Goal: Task Accomplishment & Management: Manage account settings

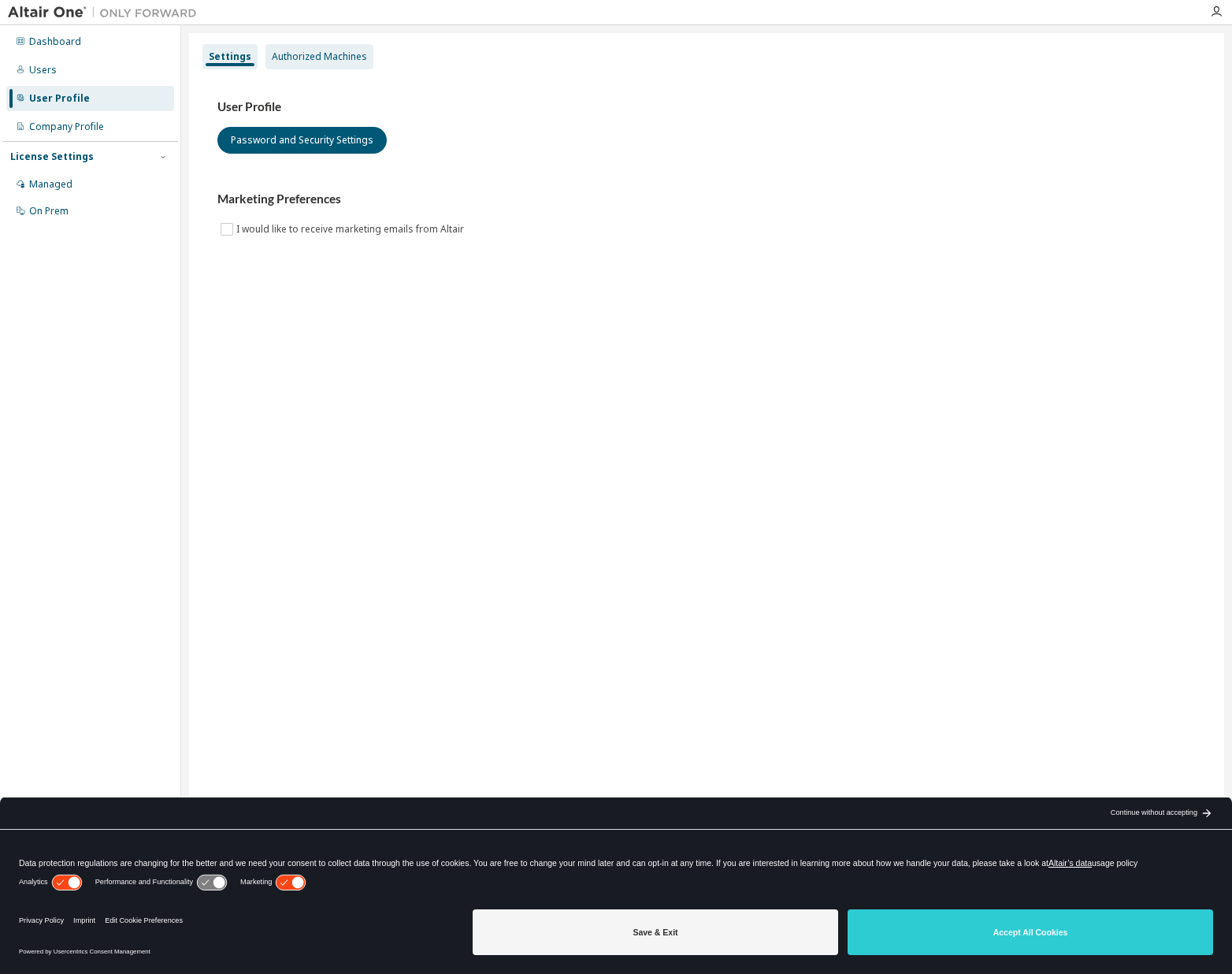
click at [304, 59] on div "Authorized Machines" at bounding box center [319, 56] width 95 height 13
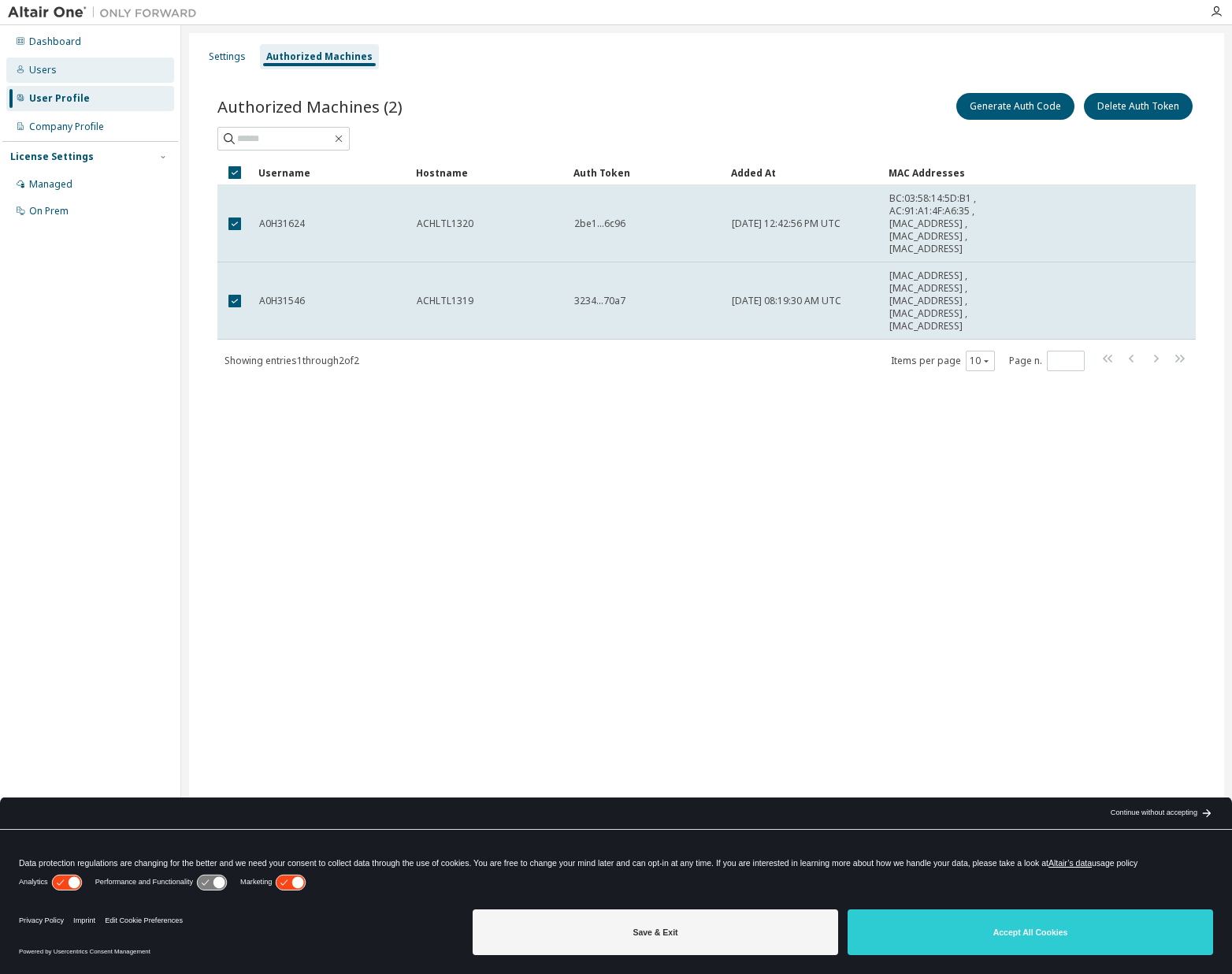
click at [72, 78] on div "Users" at bounding box center [90, 70] width 168 height 25
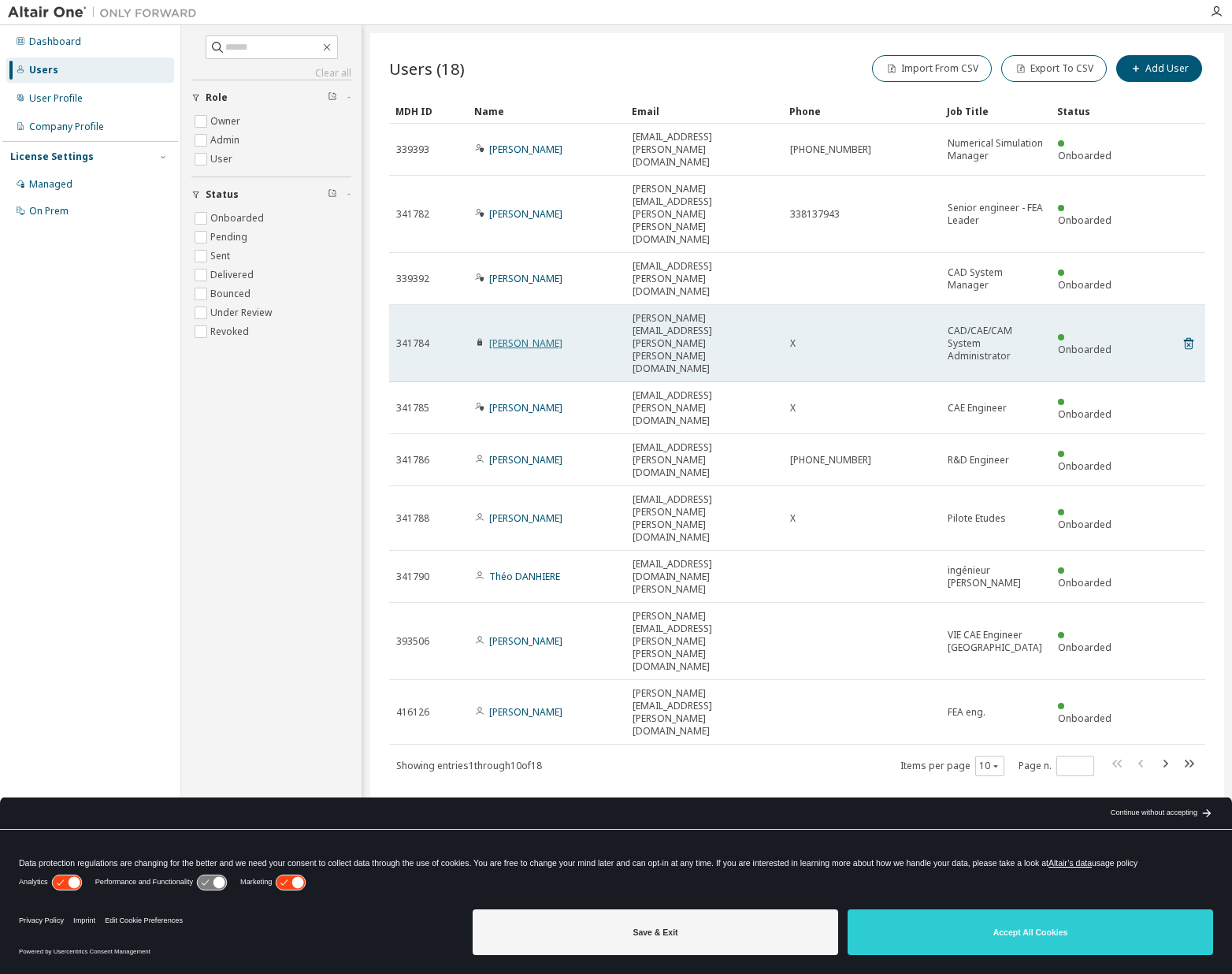
click at [539, 337] on link "[PERSON_NAME]" at bounding box center [525, 343] width 73 height 13
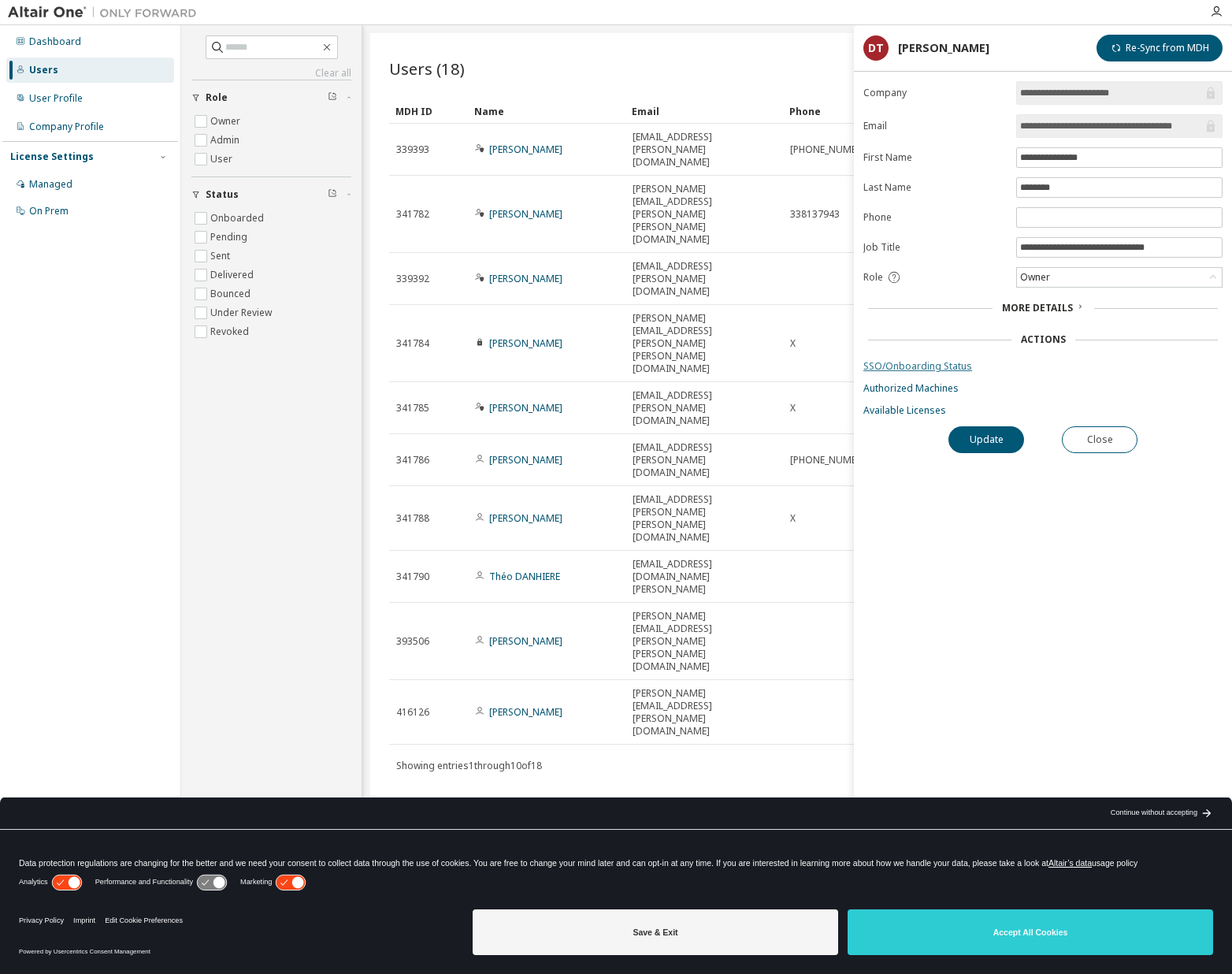
click at [929, 360] on link "SSO/Onboarding Status" at bounding box center [1043, 366] width 359 height 13
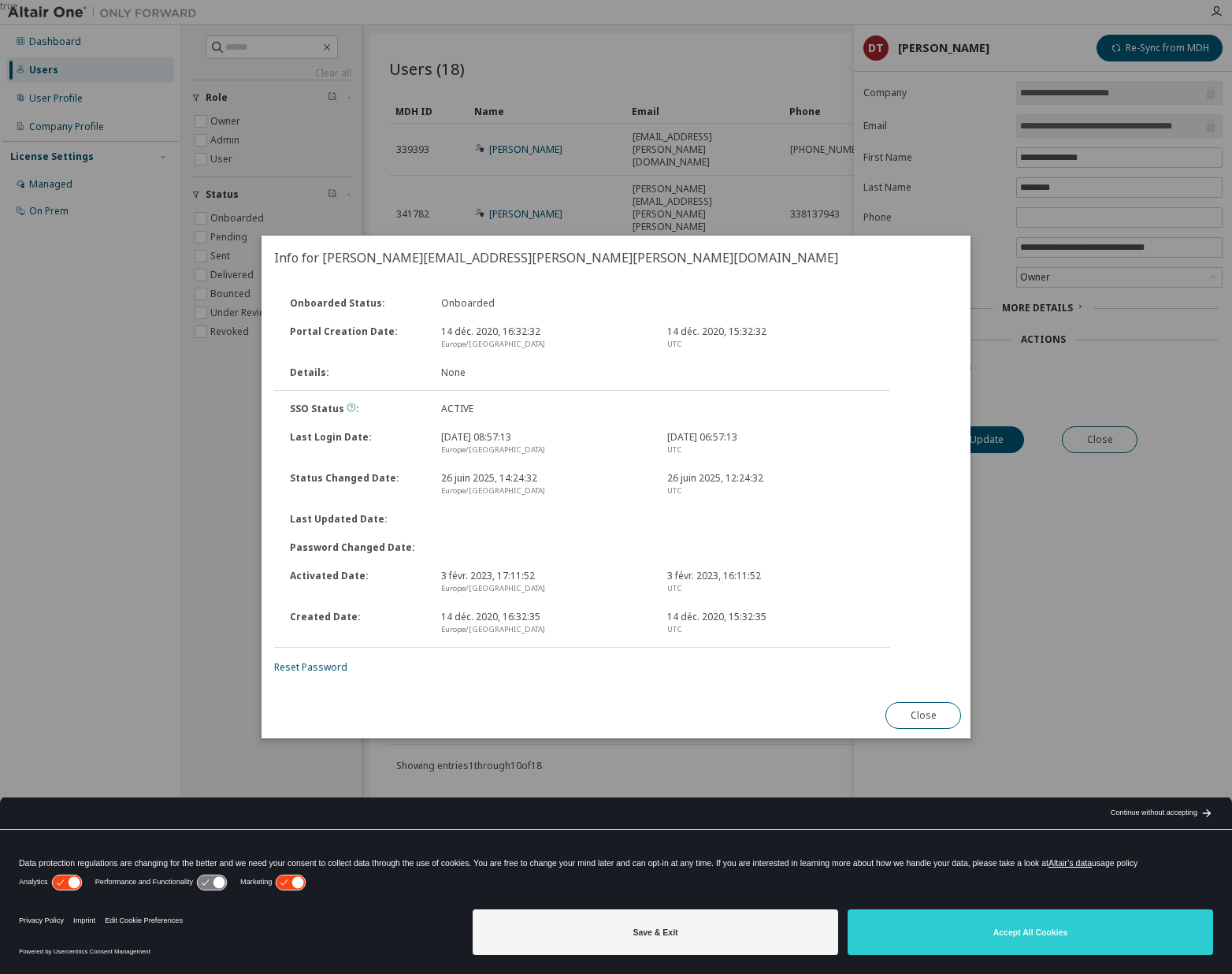
click at [347, 412] on icon at bounding box center [351, 407] width 9 height 9
click at [914, 709] on button "Close" at bounding box center [923, 715] width 75 height 27
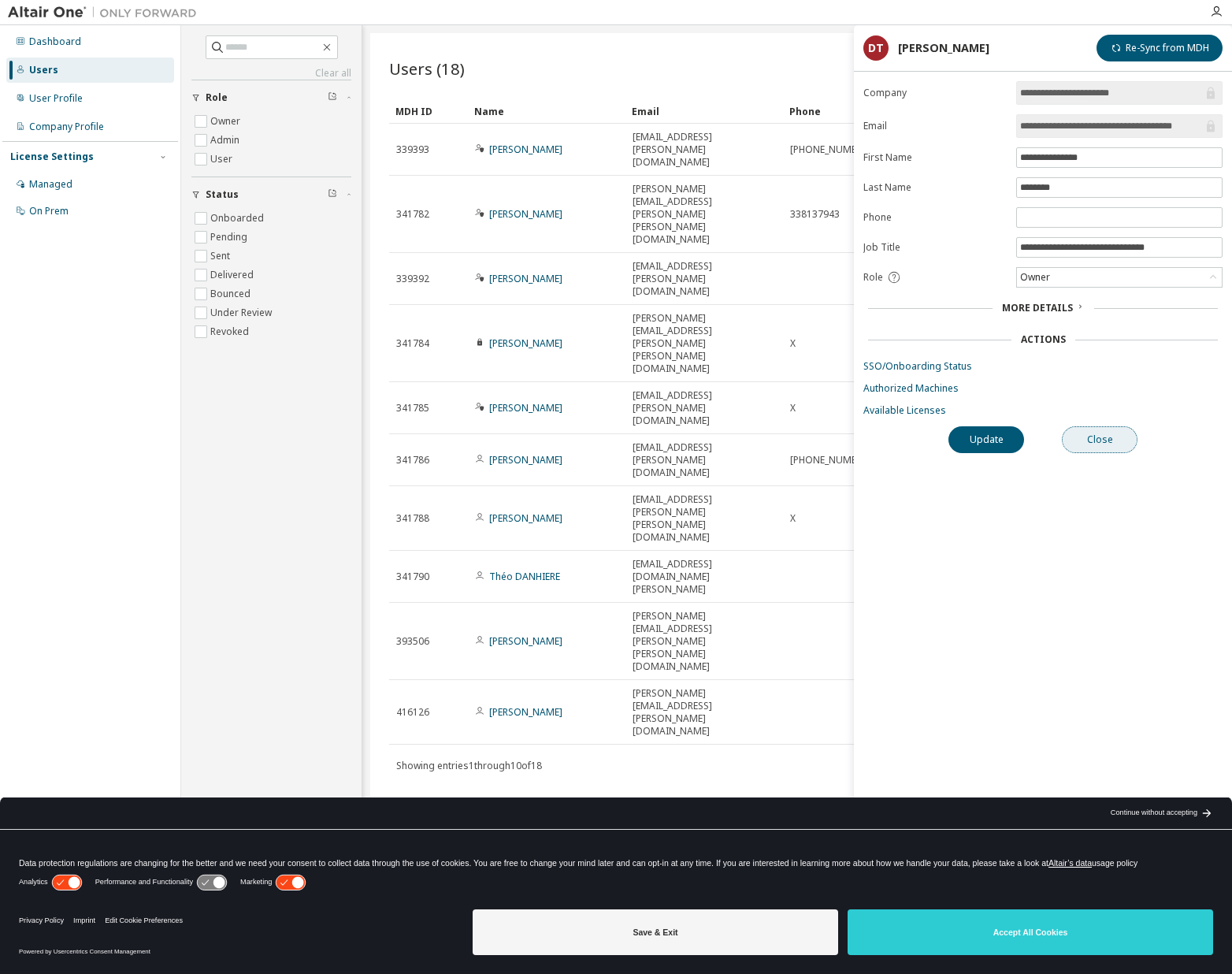
click at [1092, 444] on button "Close" at bounding box center [1100, 440] width 75 height 27
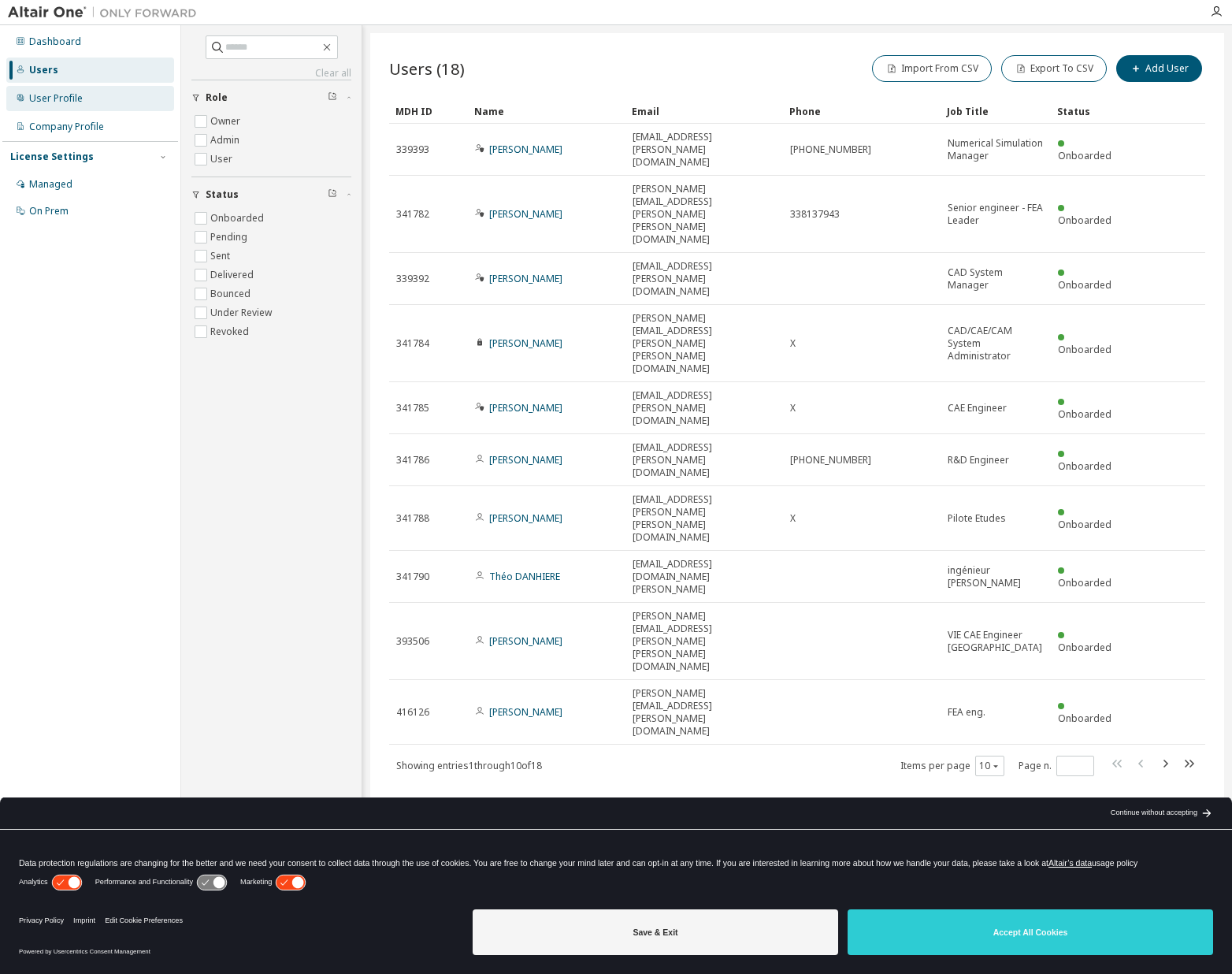
click at [70, 101] on div "User Profile" at bounding box center [56, 98] width 54 height 13
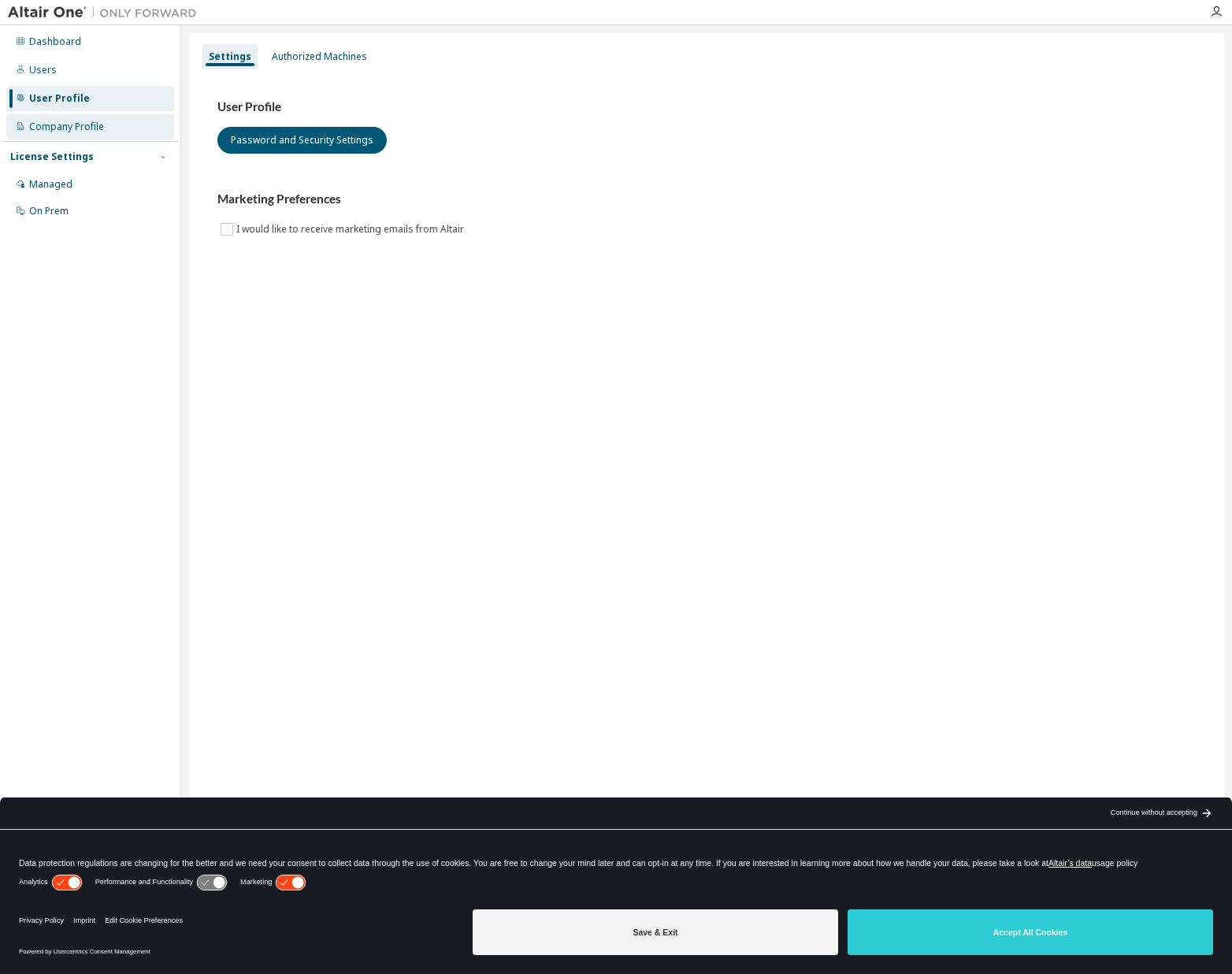
click at [70, 134] on div "Company Profile" at bounding box center [90, 126] width 168 height 25
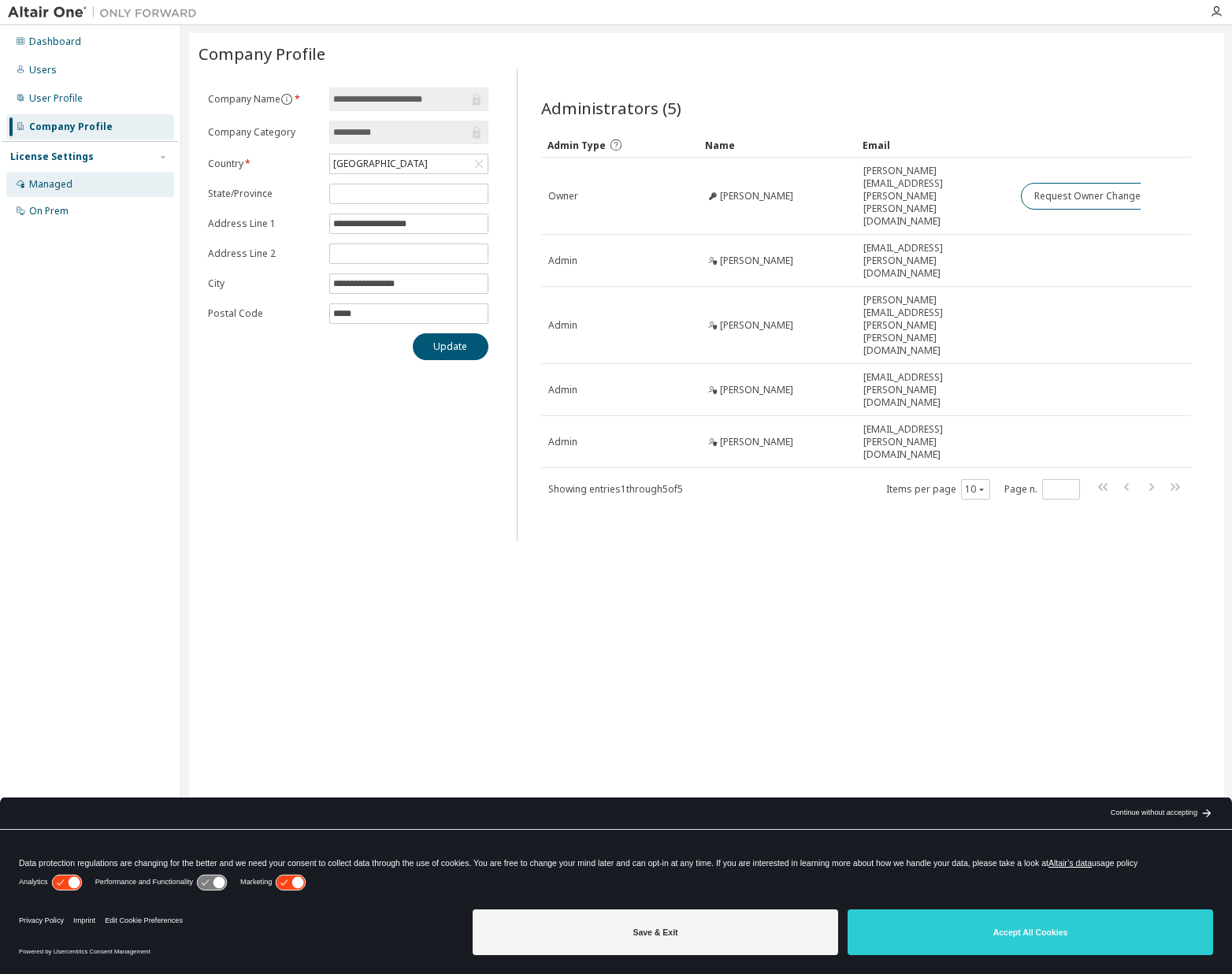
click at [65, 178] on div "Managed" at bounding box center [51, 184] width 44 height 13
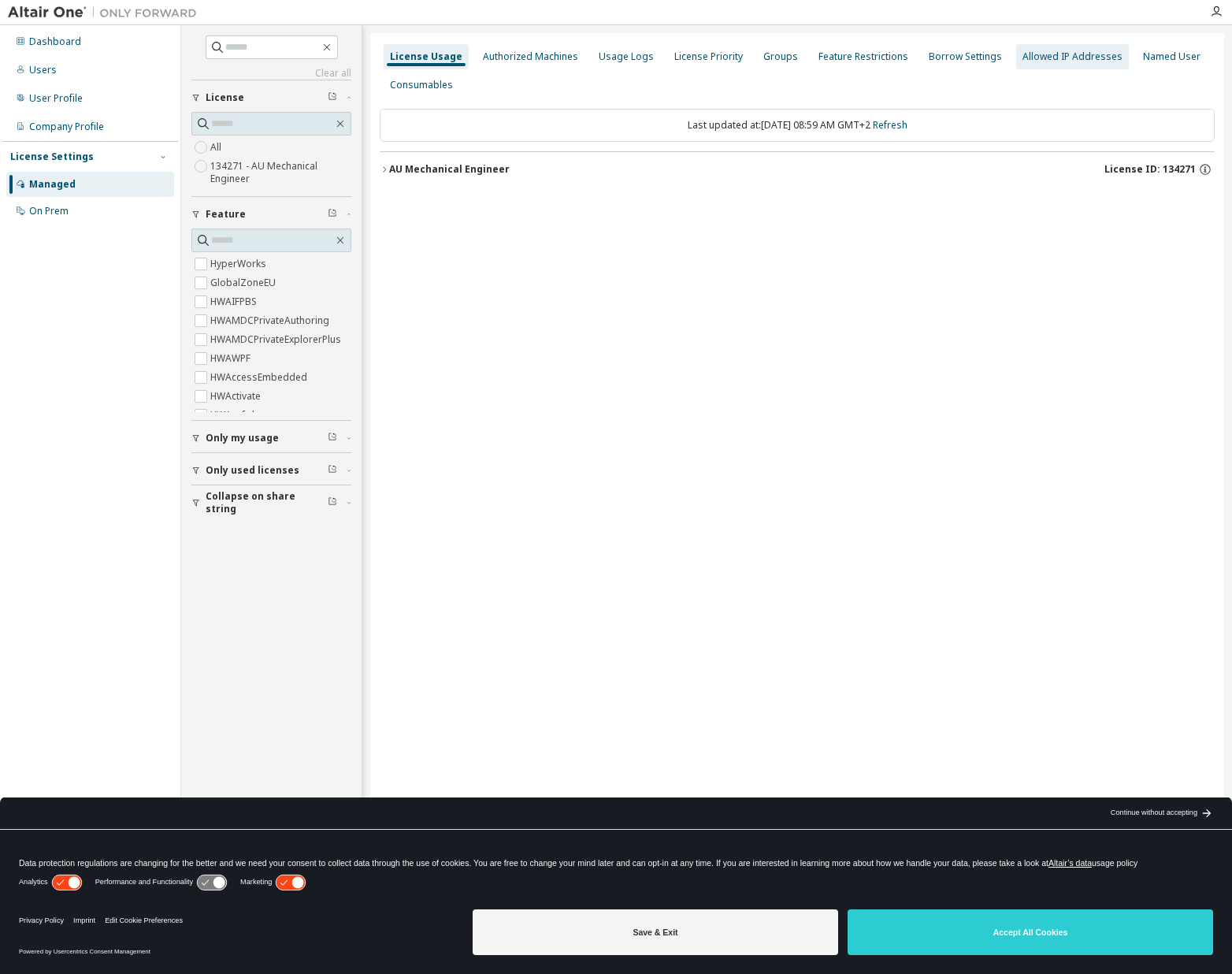
click at [1040, 61] on div "Allowed IP Addresses" at bounding box center [1072, 56] width 100 height 13
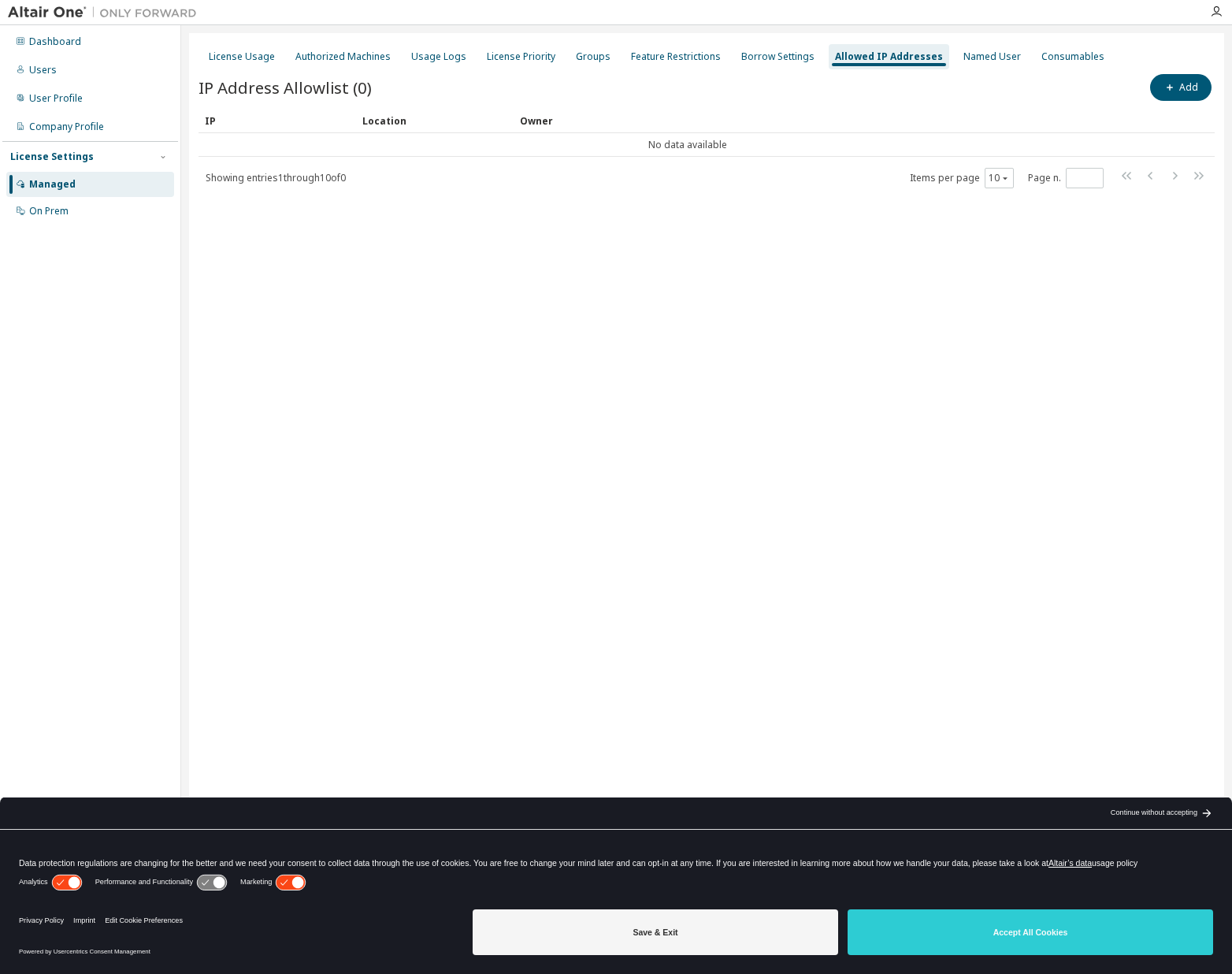
click at [523, 71] on div "IP Address Allowlist (0) Add" at bounding box center [706, 88] width 1016 height 33
click at [523, 58] on div "License Priority" at bounding box center [521, 56] width 69 height 13
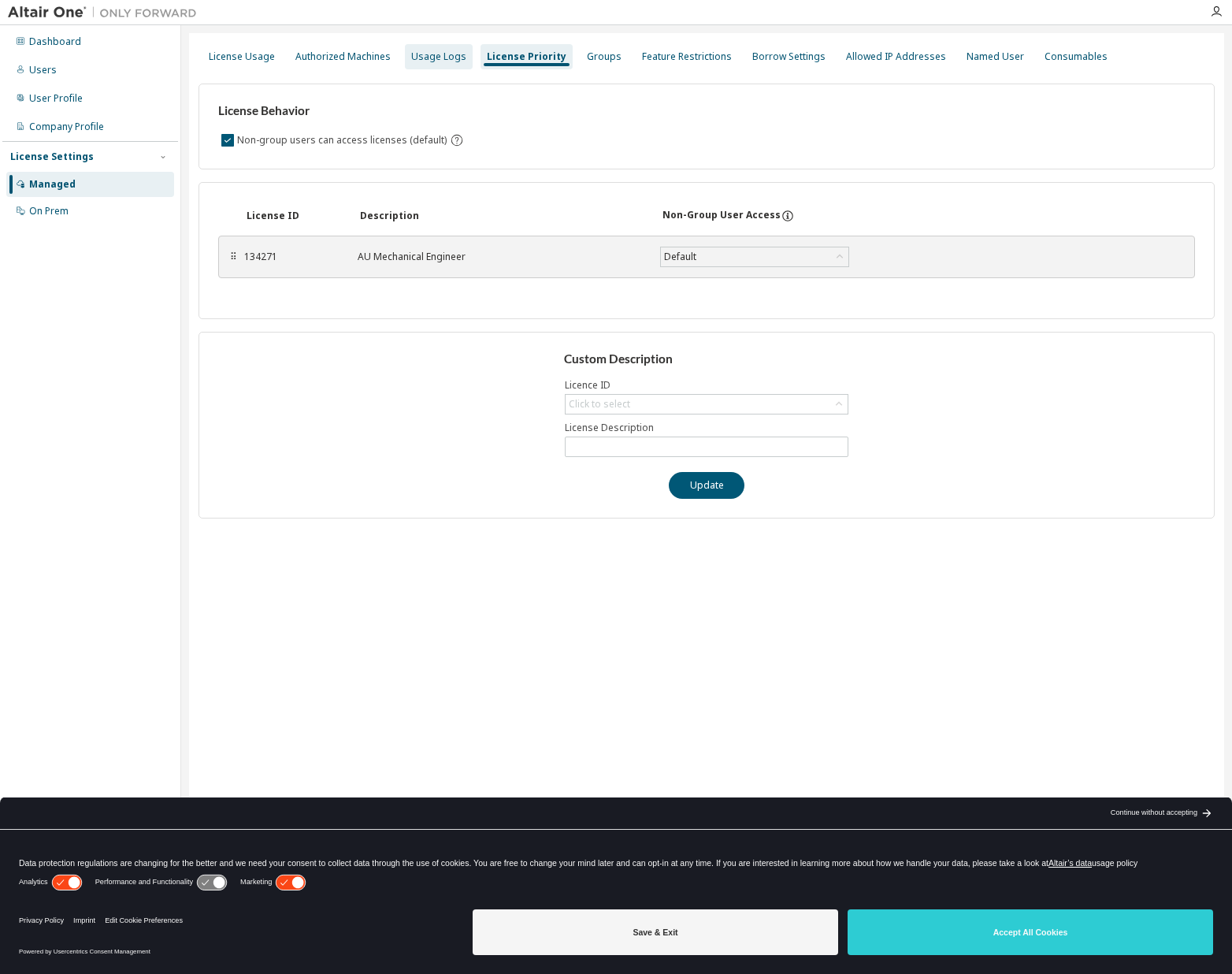
click at [438, 54] on div "Usage Logs" at bounding box center [439, 56] width 55 height 13
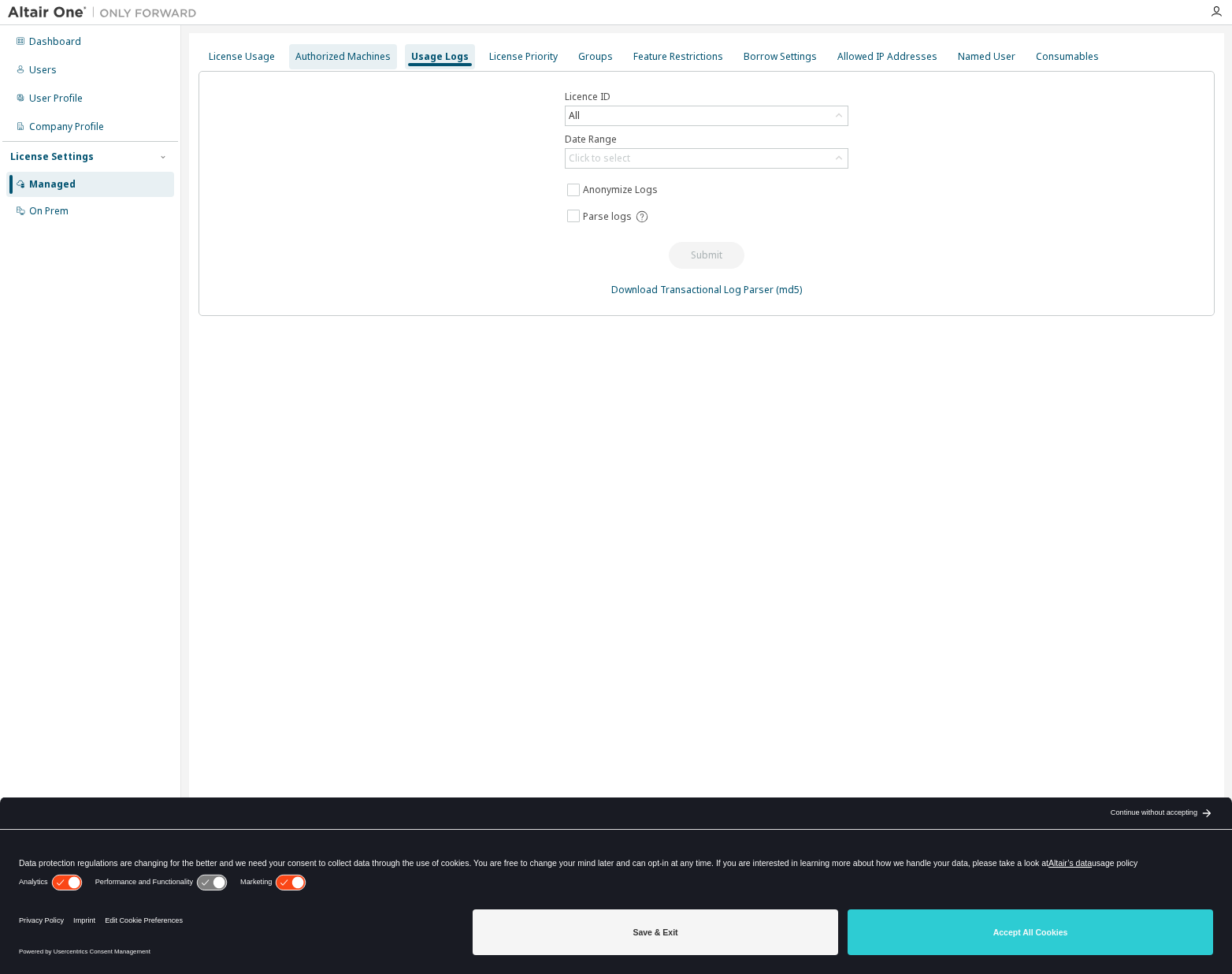
click at [365, 59] on div "Authorized Machines" at bounding box center [343, 56] width 95 height 13
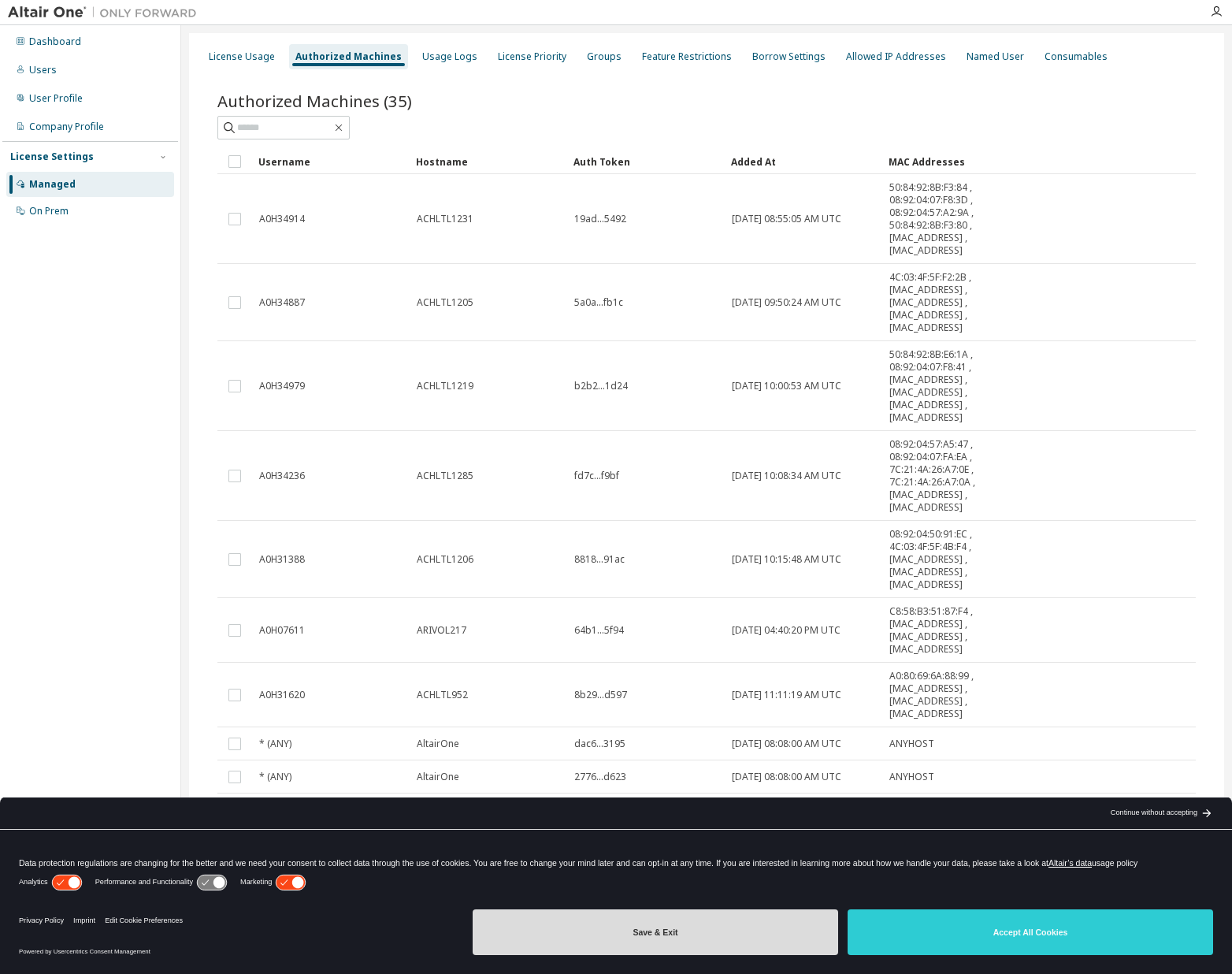
click at [625, 936] on button "Save & Exit" at bounding box center [655, 931] width 365 height 46
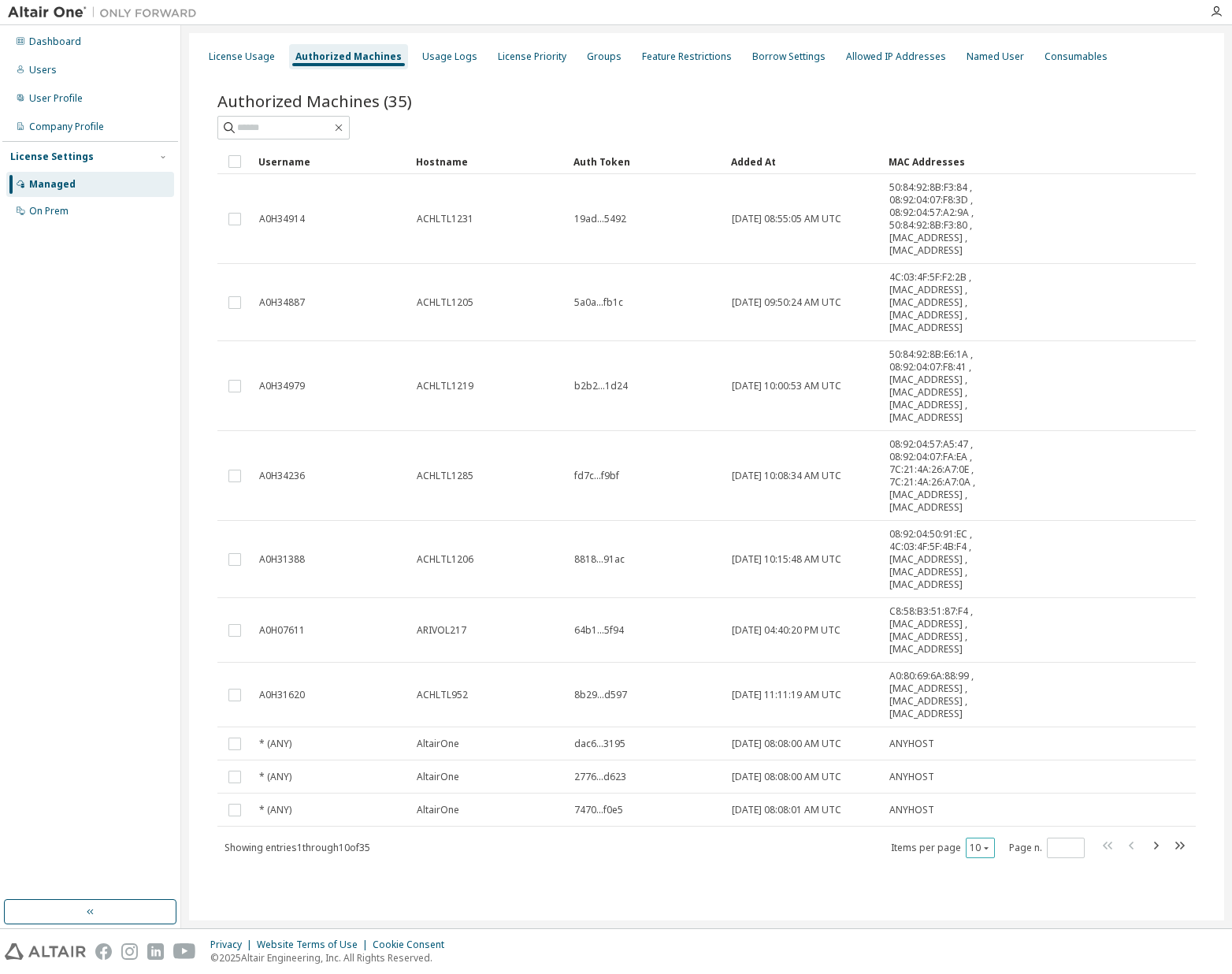
click at [988, 848] on icon "button" at bounding box center [986, 847] width 9 height 9
click at [992, 916] on div "50" at bounding box center [1028, 924] width 126 height 19
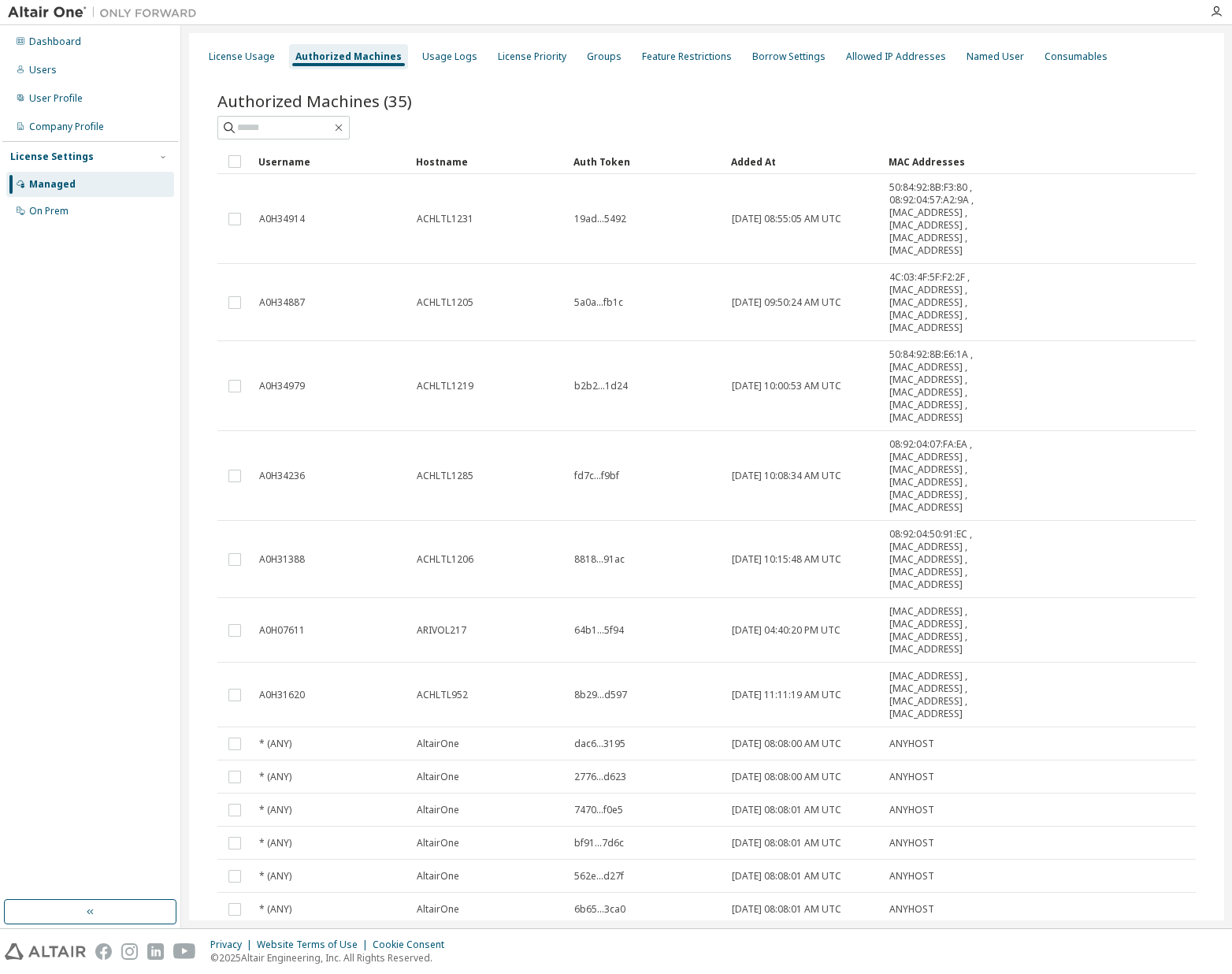
click at [444, 166] on div "Hostname" at bounding box center [488, 162] width 145 height 25
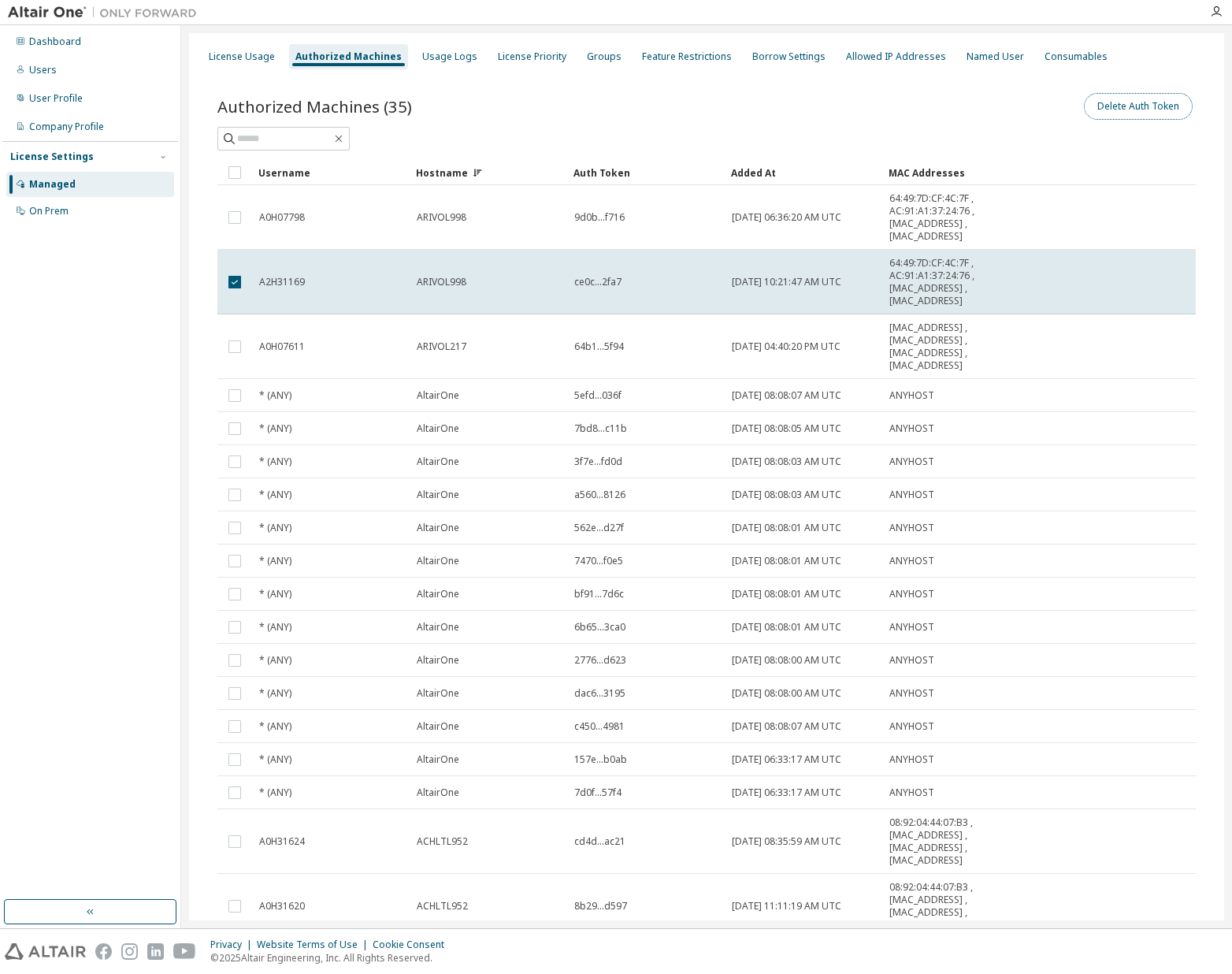
click at [1128, 110] on button "Delete Auth Token" at bounding box center [1138, 106] width 109 height 27
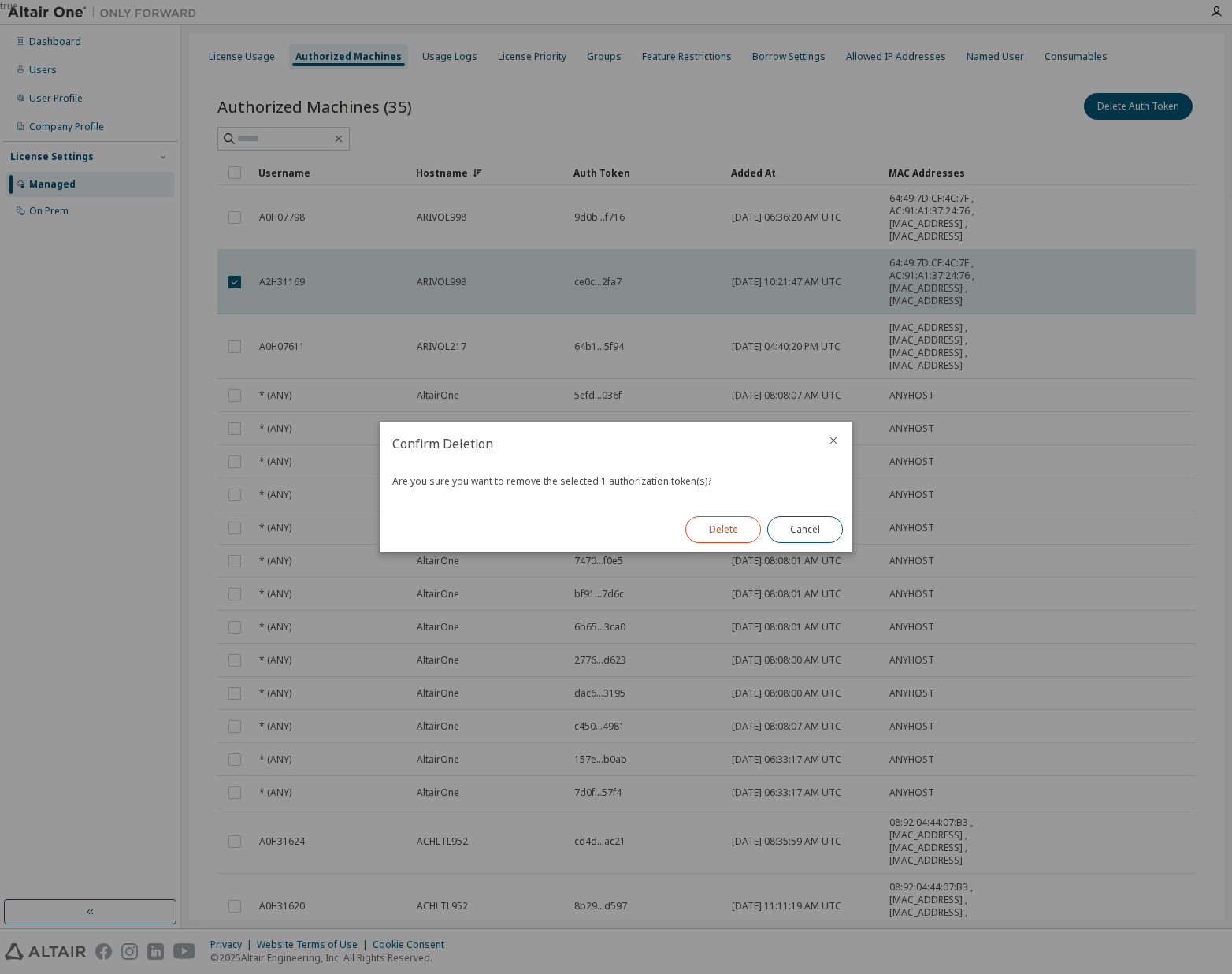
click at [740, 527] on button "Delete" at bounding box center [723, 529] width 75 height 27
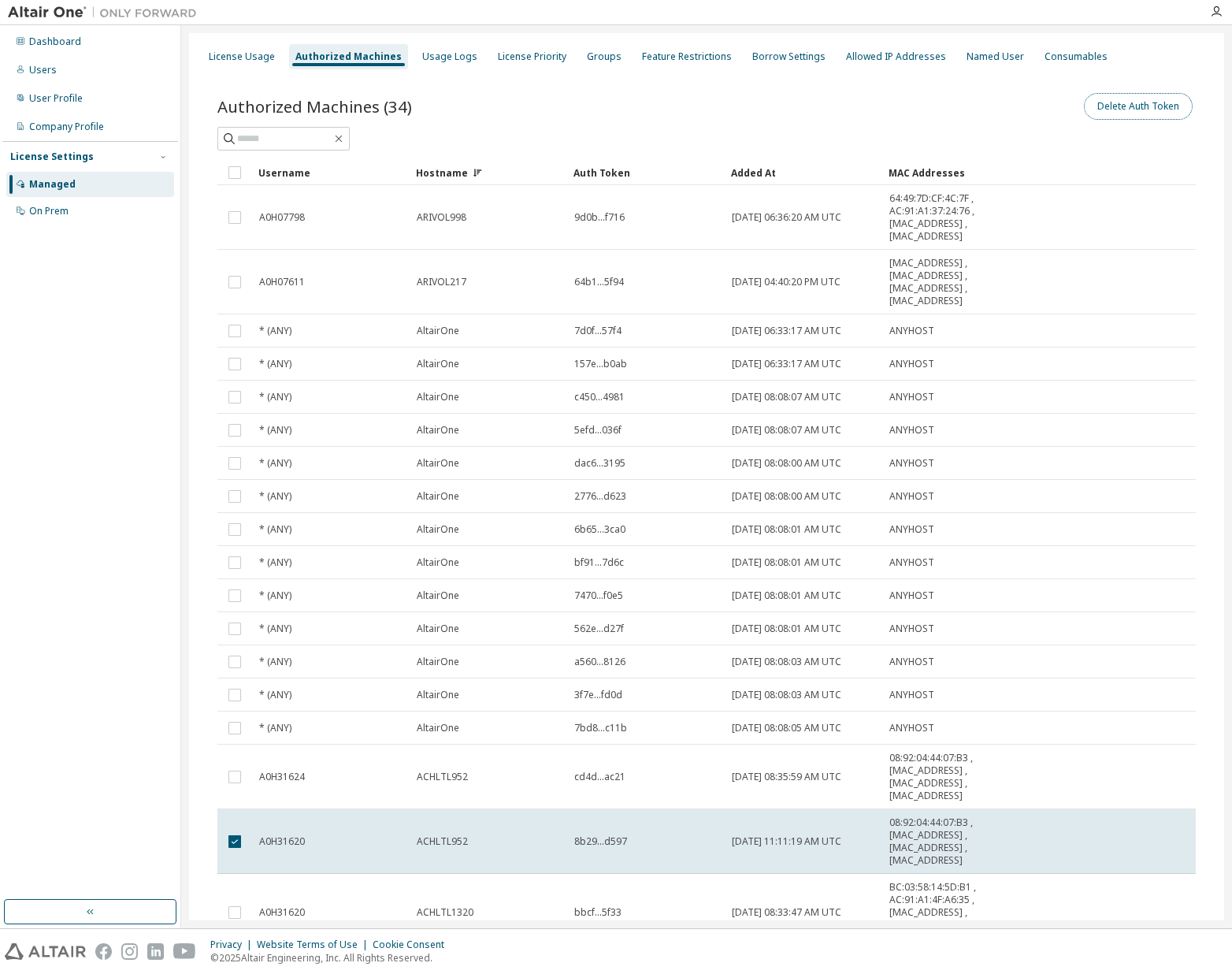
click at [1124, 101] on button "Delete Auth Token" at bounding box center [1138, 106] width 109 height 27
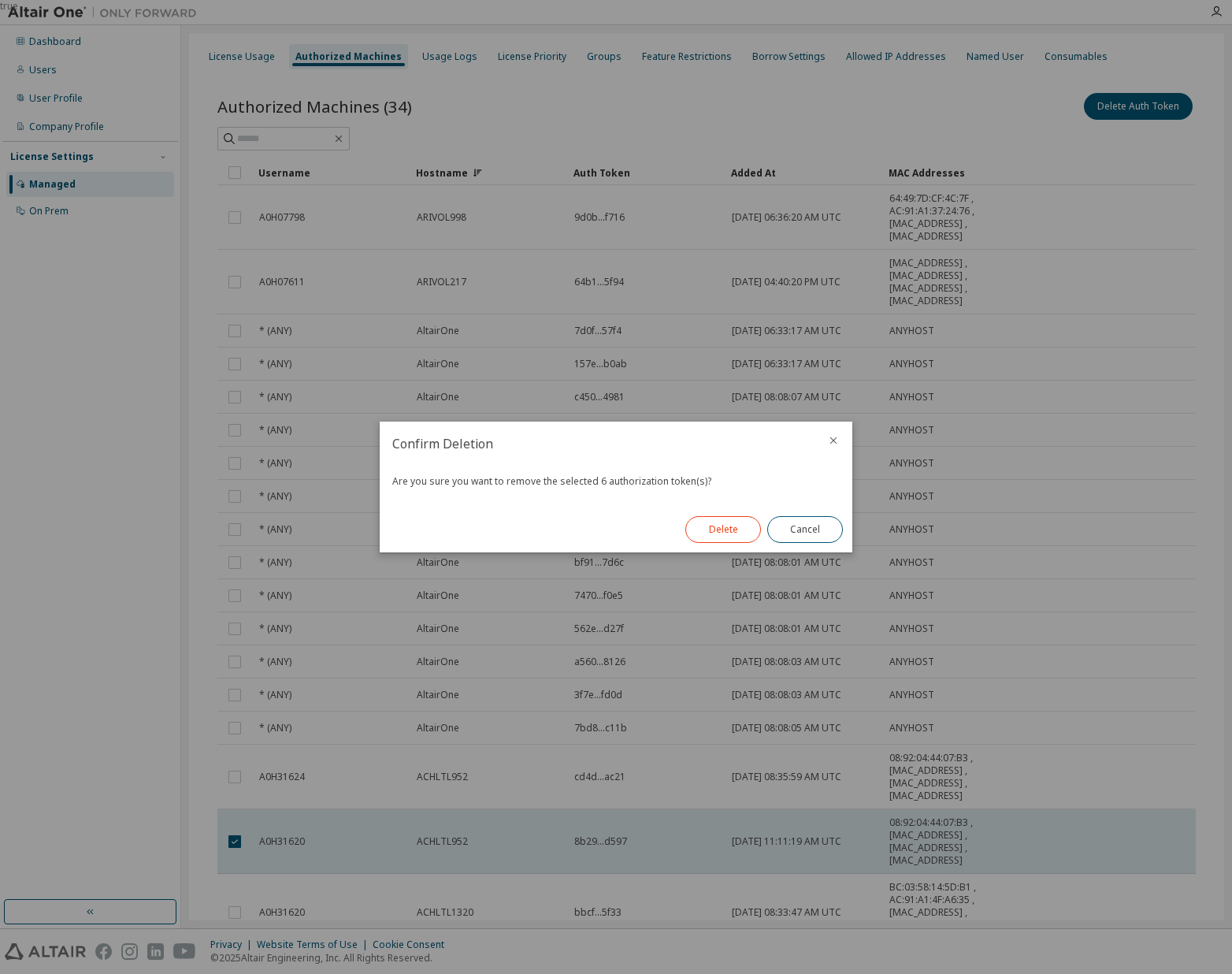
click at [714, 524] on button "Delete" at bounding box center [723, 529] width 75 height 27
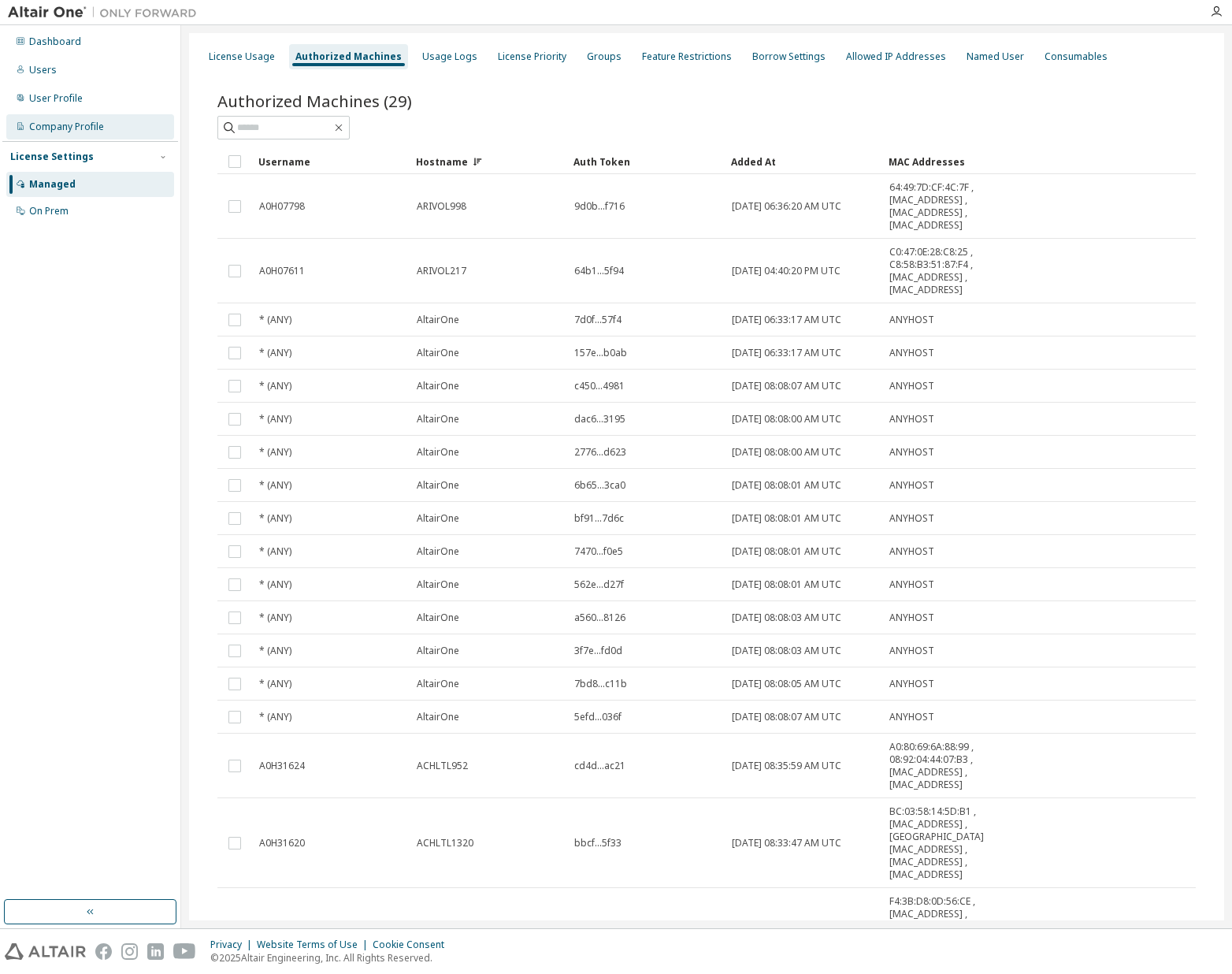
click at [39, 137] on div "Company Profile" at bounding box center [90, 126] width 168 height 25
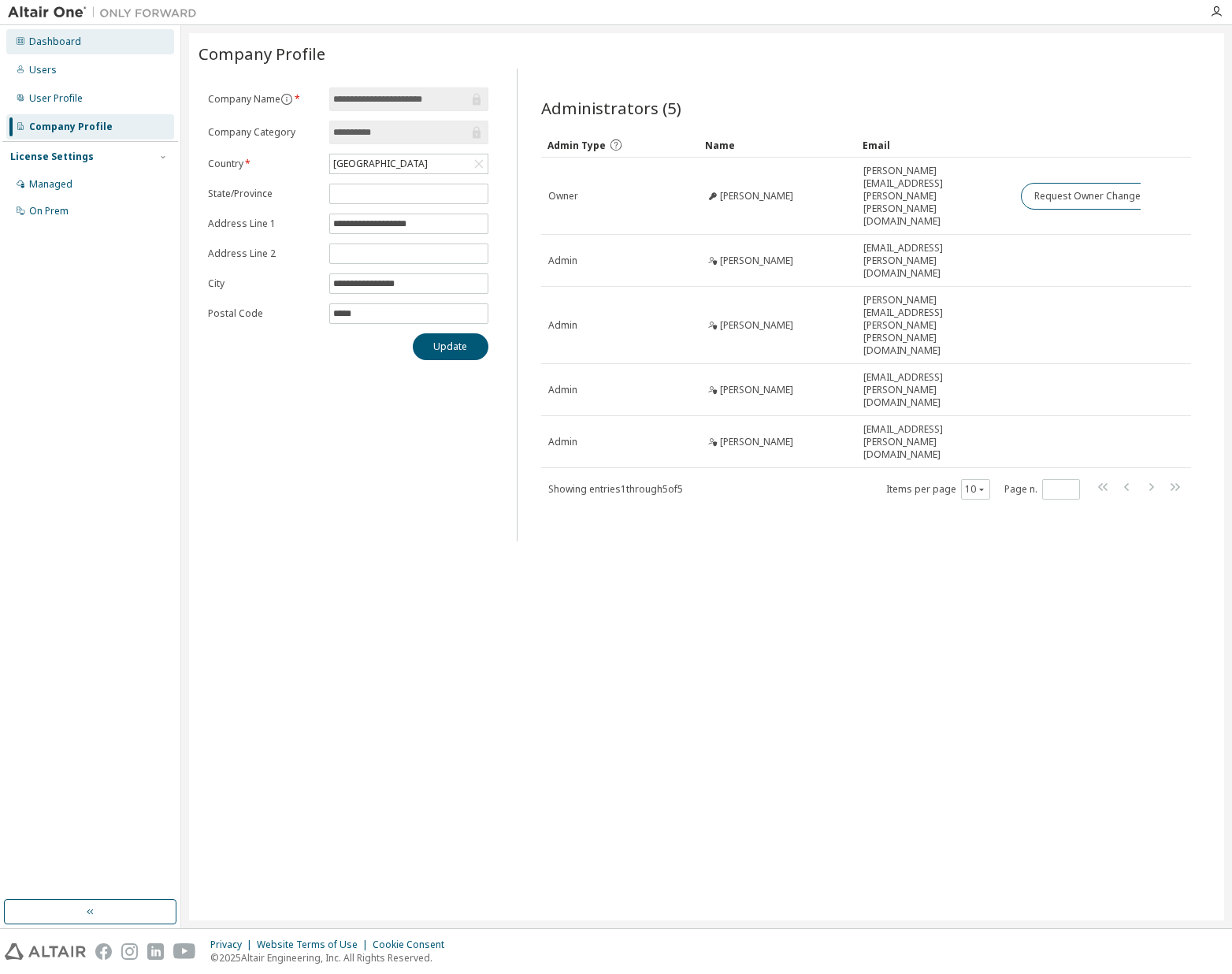
click at [54, 48] on div "Dashboard" at bounding box center [90, 42] width 168 height 25
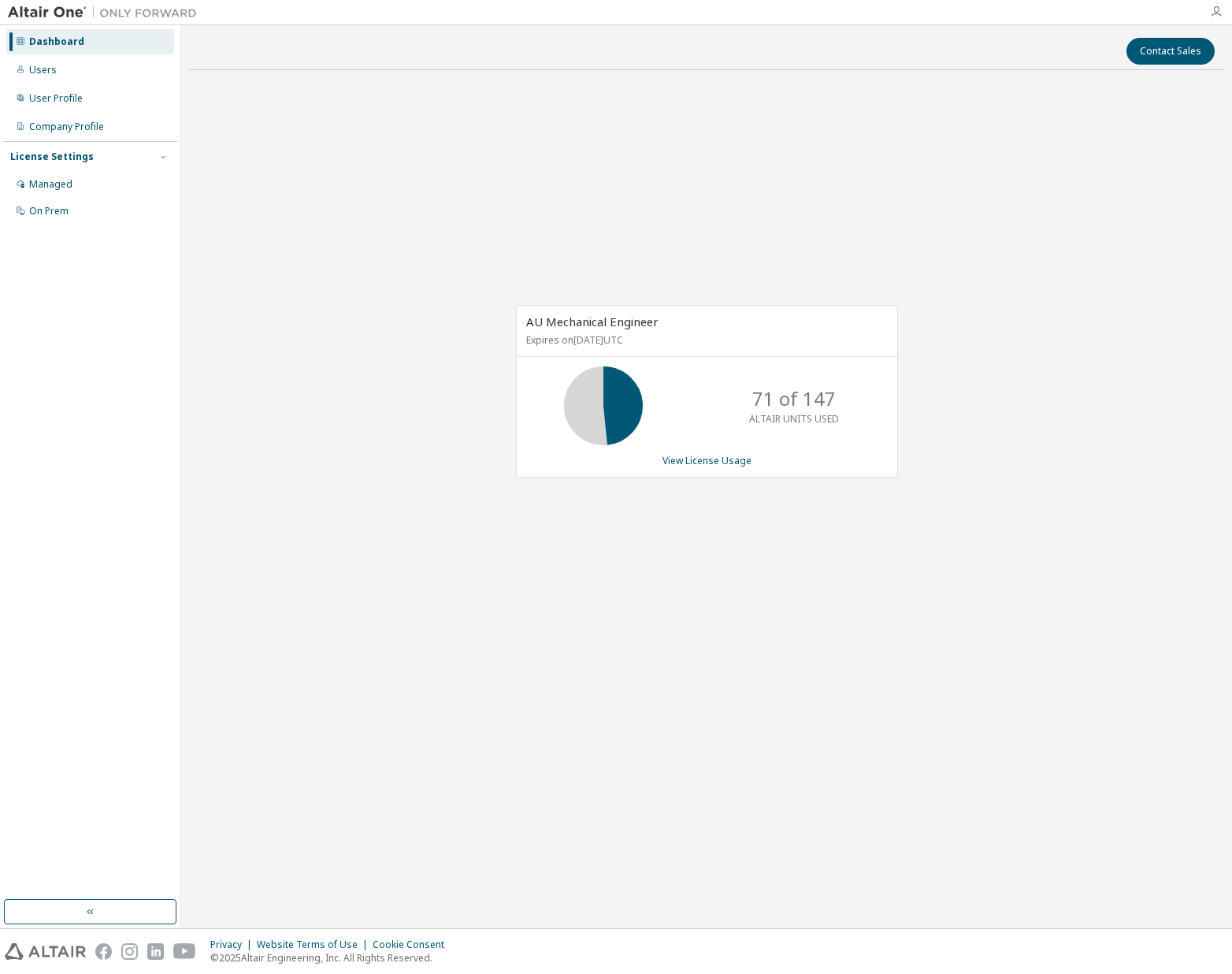
click at [1214, 10] on icon "button" at bounding box center [1216, 12] width 13 height 13
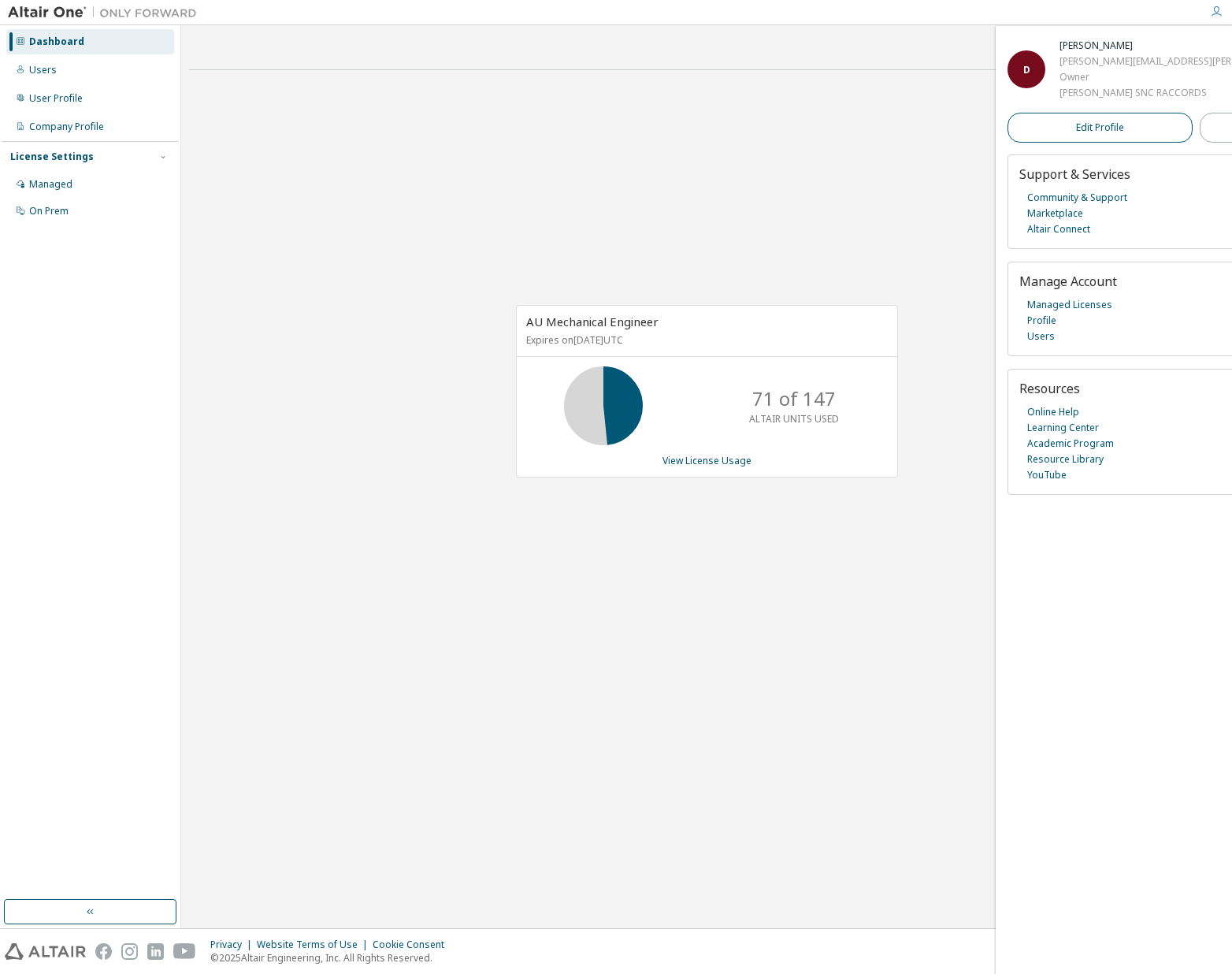
click at [1076, 134] on span "Edit Profile" at bounding box center [1100, 127] width 48 height 13
